Goal: Find specific page/section: Find specific page/section

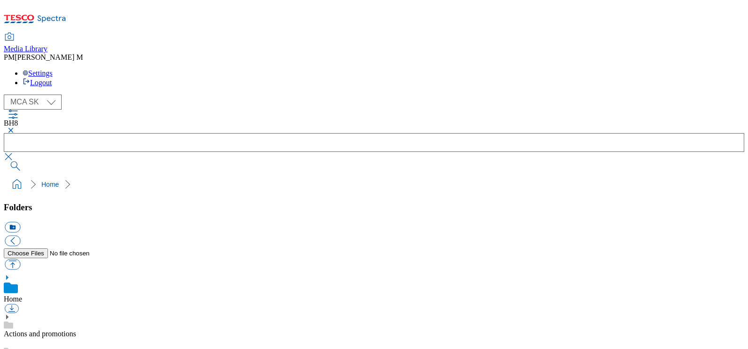
select select "flare-mca-sk"
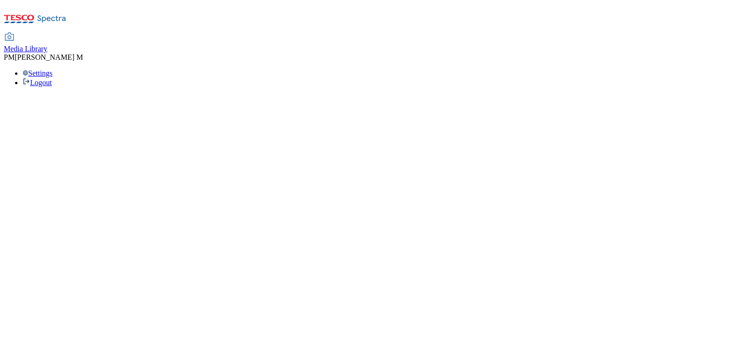
select select "flare-mca-sk"
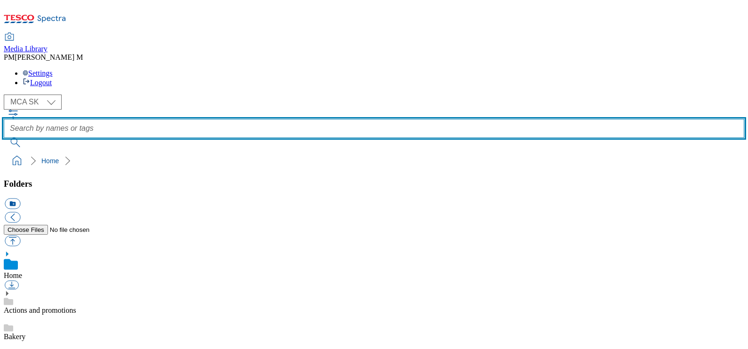
click at [338, 119] on input "text" at bounding box center [374, 128] width 740 height 19
paste input "U29"
type input "U29"
click at [4, 138] on button "submit" at bounding box center [16, 142] width 24 height 9
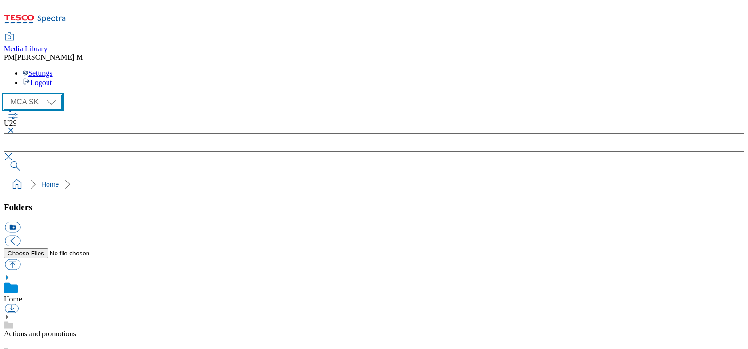
click at [44, 95] on select "MCA CZ MCA HU MCA SK" at bounding box center [33, 102] width 58 height 15
select select "flare-mca-cz"
click at [6, 95] on select "MCA CZ MCA HU MCA SK" at bounding box center [33, 102] width 58 height 15
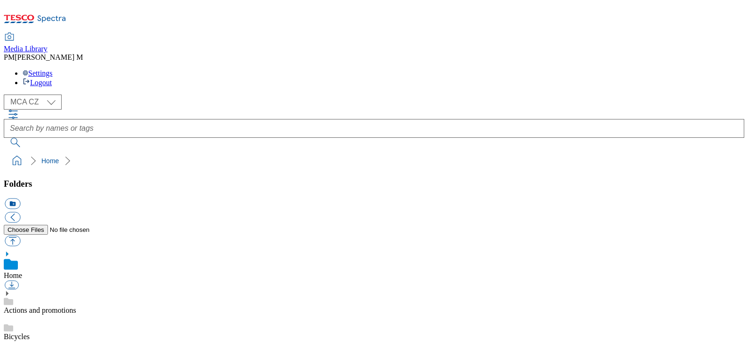
drag, startPoint x: 350, startPoint y: 45, endPoint x: 351, endPoint y: 55, distance: 10.4
click at [351, 110] on div at bounding box center [374, 129] width 740 height 38
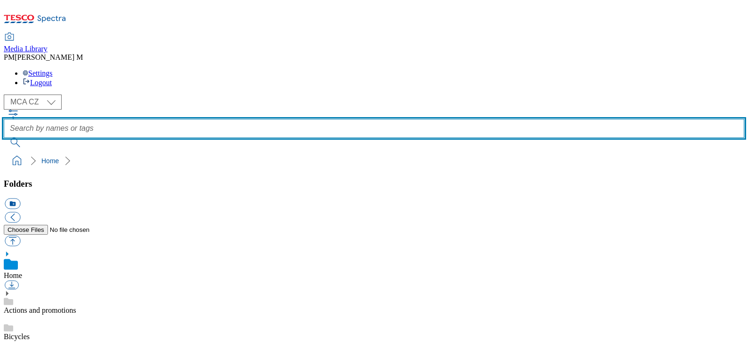
click at [351, 119] on input "text" at bounding box center [374, 128] width 740 height 19
paste input "U29"
type input "U29"
click at [4, 138] on button "submit" at bounding box center [16, 142] width 24 height 9
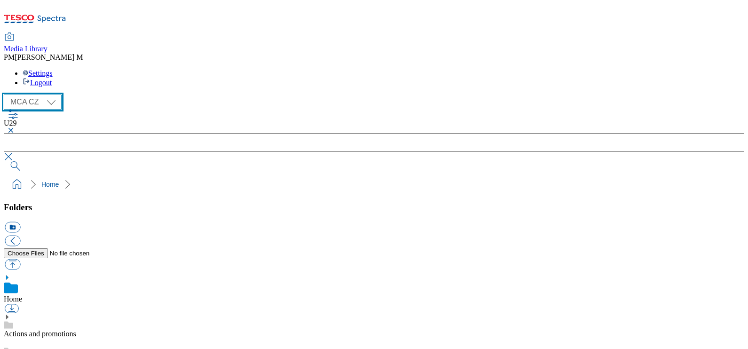
click at [52, 95] on select "MCA CZ MCA HU MCA SK" at bounding box center [33, 102] width 58 height 15
select select "flare-mca-hu"
click at [6, 95] on select "MCA CZ MCA HU MCA SK" at bounding box center [33, 102] width 58 height 15
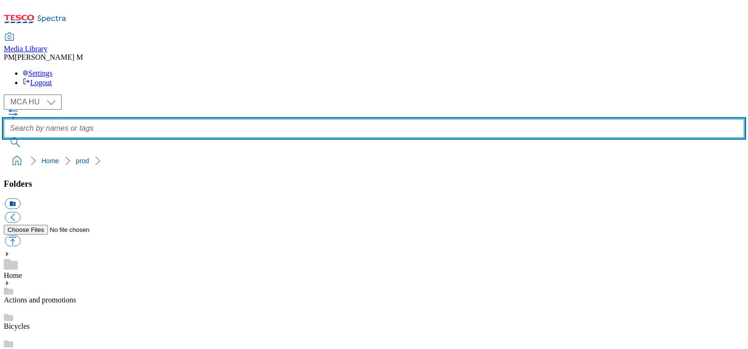
click at [311, 119] on input "text" at bounding box center [374, 128] width 740 height 19
paste input "U29"
type input "U29"
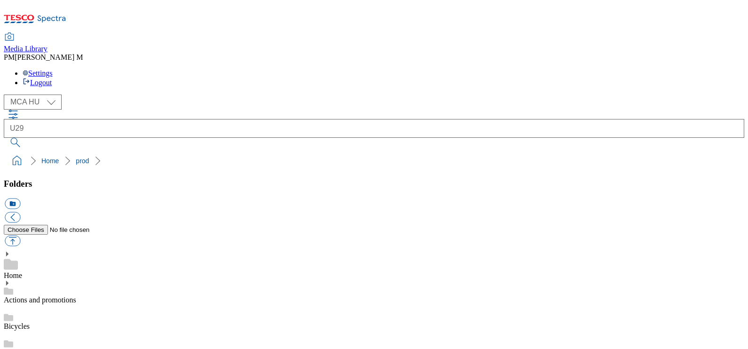
click at [310, 110] on div "U29" at bounding box center [374, 129] width 740 height 38
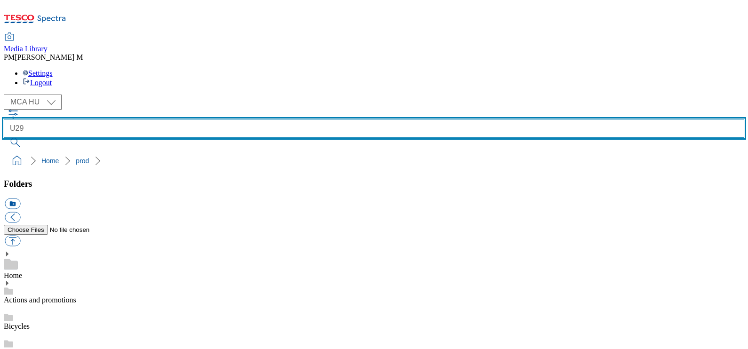
click at [312, 119] on input "U29" at bounding box center [374, 128] width 740 height 19
click at [4, 138] on button "submit" at bounding box center [16, 142] width 24 height 9
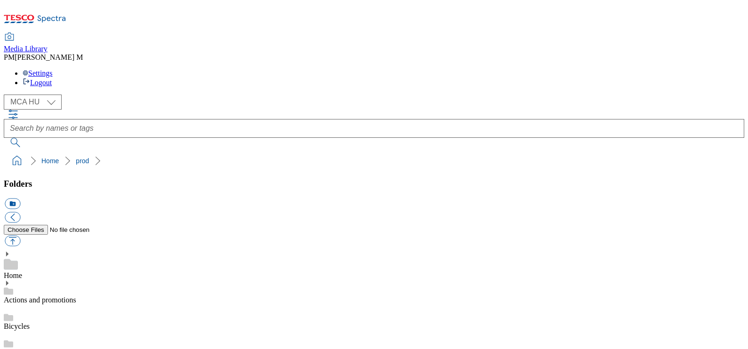
scroll to position [719, 0]
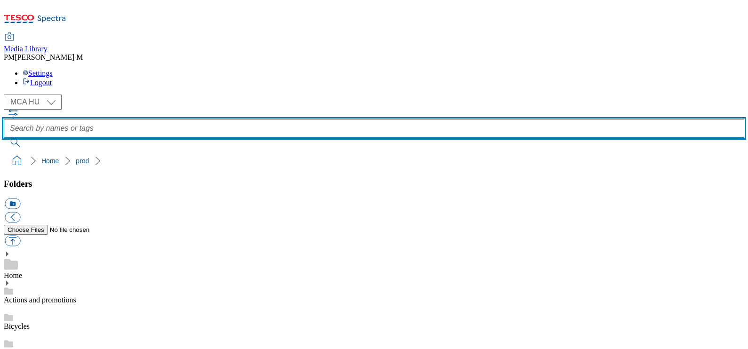
click at [407, 119] on input "text" at bounding box center [374, 128] width 740 height 19
paste input "U29"
type input "U29"
click at [4, 138] on button "submit" at bounding box center [16, 142] width 24 height 9
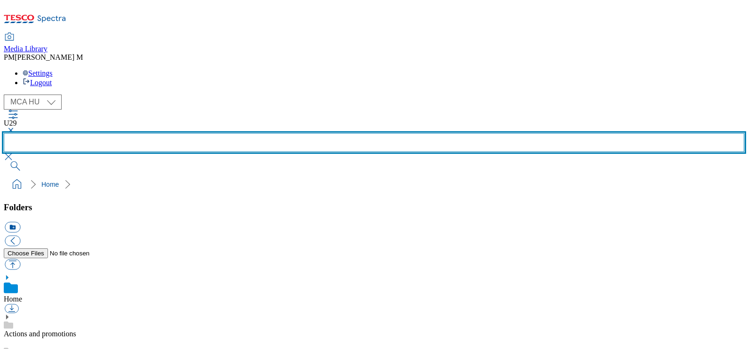
scroll to position [662, 0]
